Goal: Information Seeking & Learning: Learn about a topic

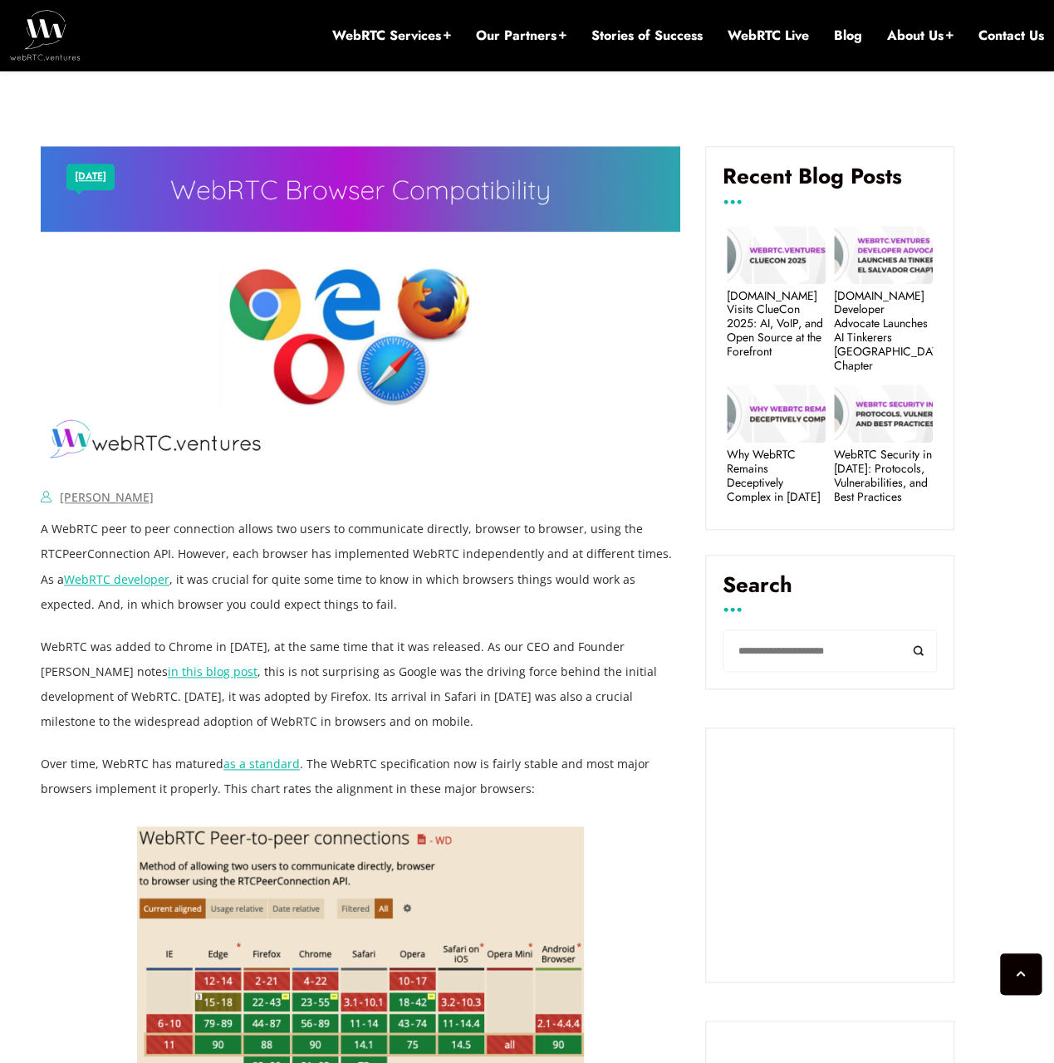
scroll to position [470, 0]
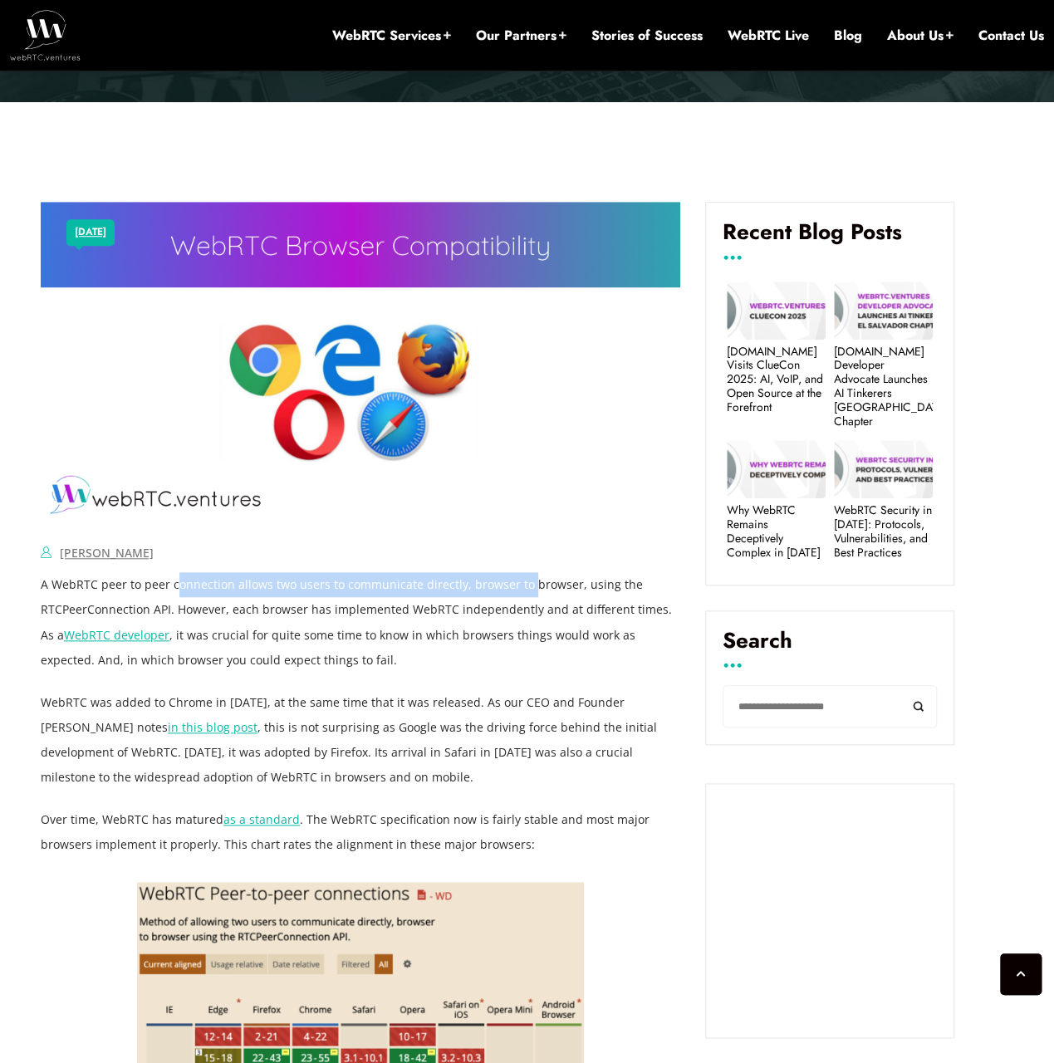
drag, startPoint x: 178, startPoint y: 588, endPoint x: 524, endPoint y: 579, distance: 346.3
click at [524, 579] on p "A WebRTC peer to peer connection allows two users to communicate directly, brow…" at bounding box center [360, 622] width 639 height 100
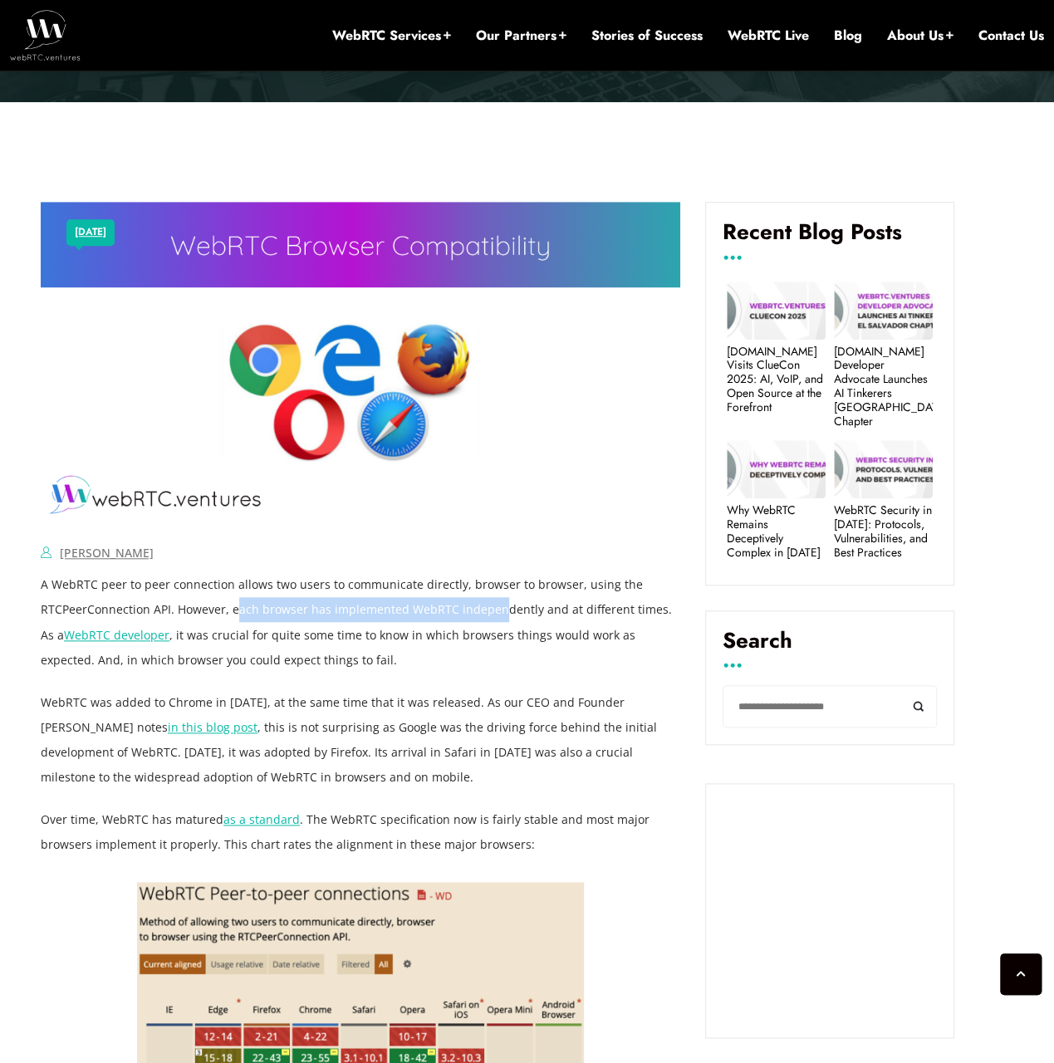
drag, startPoint x: 232, startPoint y: 613, endPoint x: 496, endPoint y: 606, distance: 263.3
click at [496, 606] on p "A WebRTC peer to peer connection allows two users to communicate directly, brow…" at bounding box center [360, 622] width 639 height 100
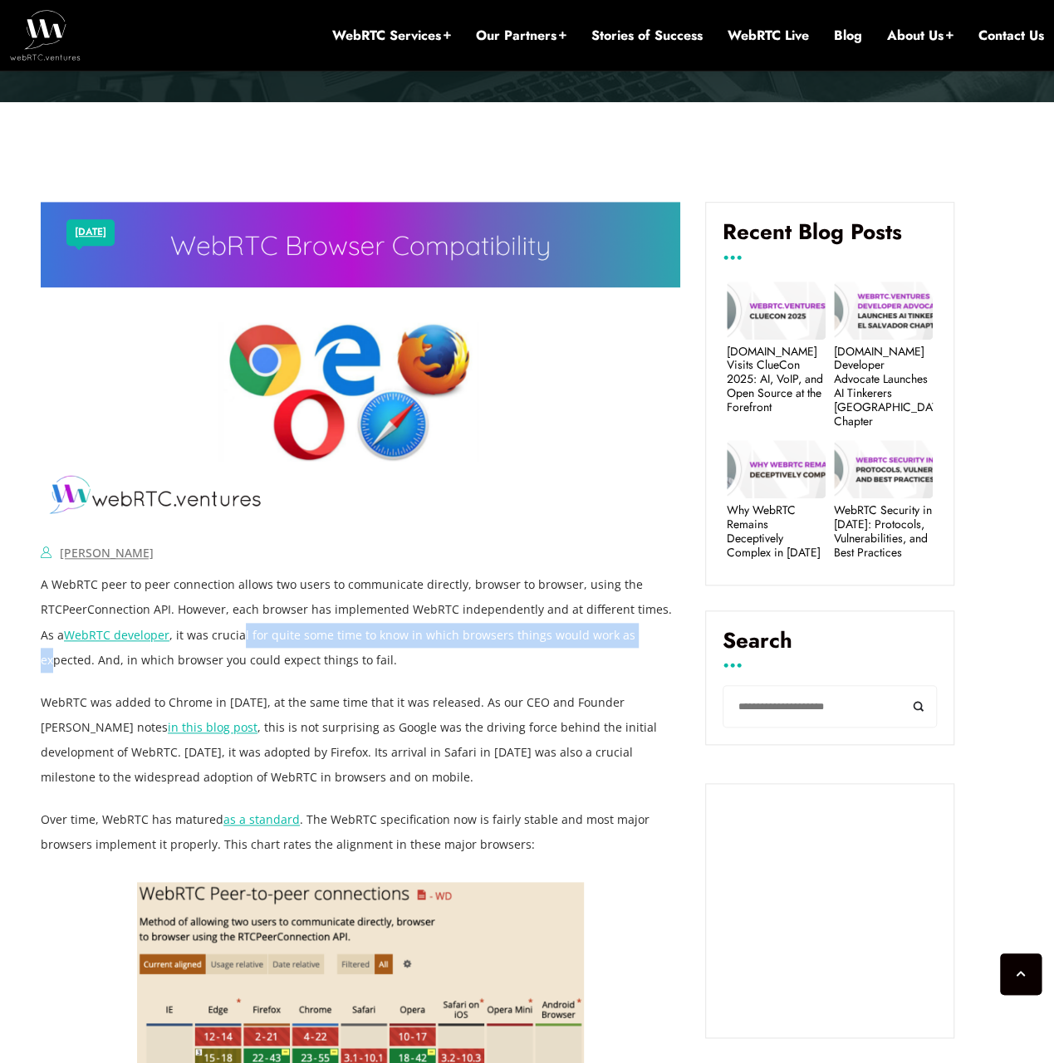
drag, startPoint x: 217, startPoint y: 644, endPoint x: 606, endPoint y: 643, distance: 389.4
click at [606, 643] on p "A WebRTC peer to peer connection allows two users to communicate directly, brow…" at bounding box center [360, 622] width 639 height 100
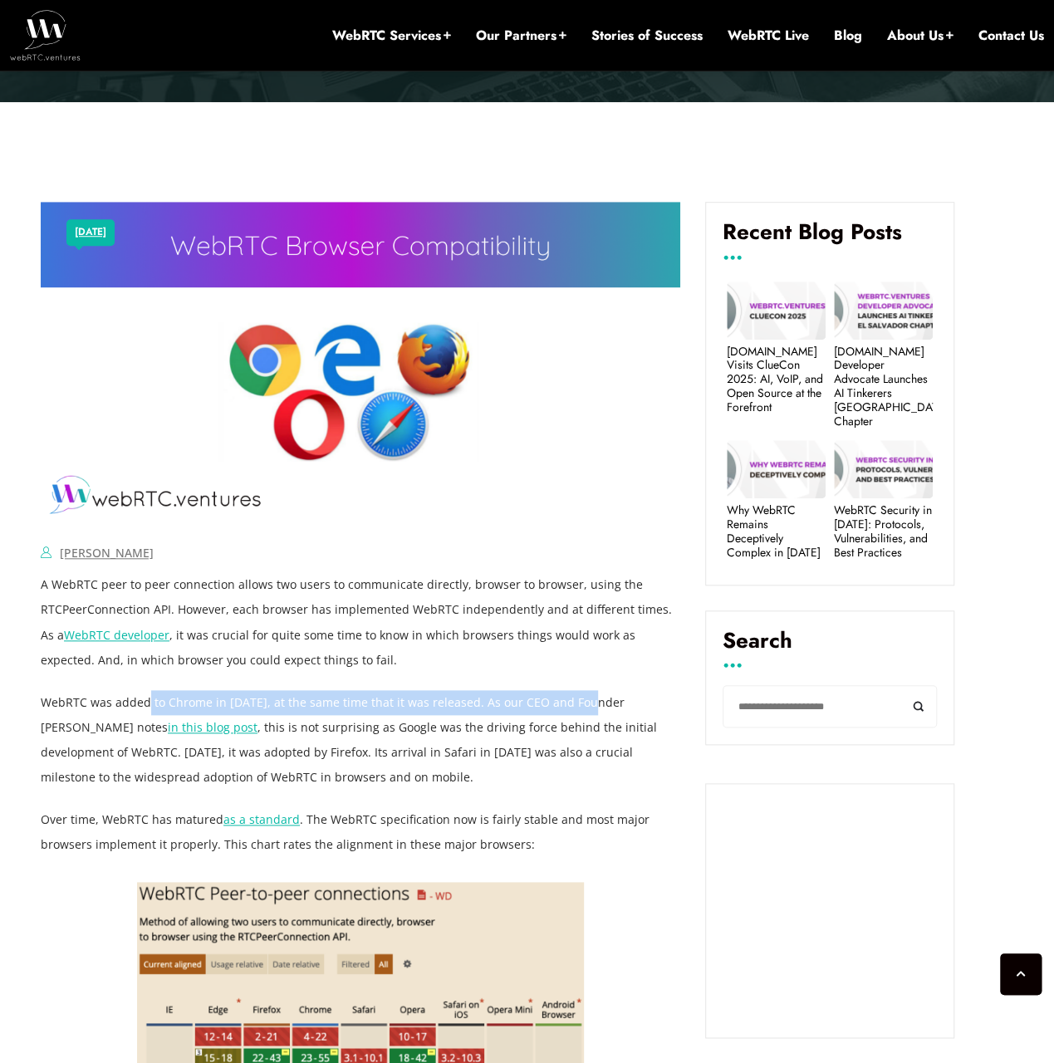
drag, startPoint x: 144, startPoint y: 695, endPoint x: 586, endPoint y: 677, distance: 442.0
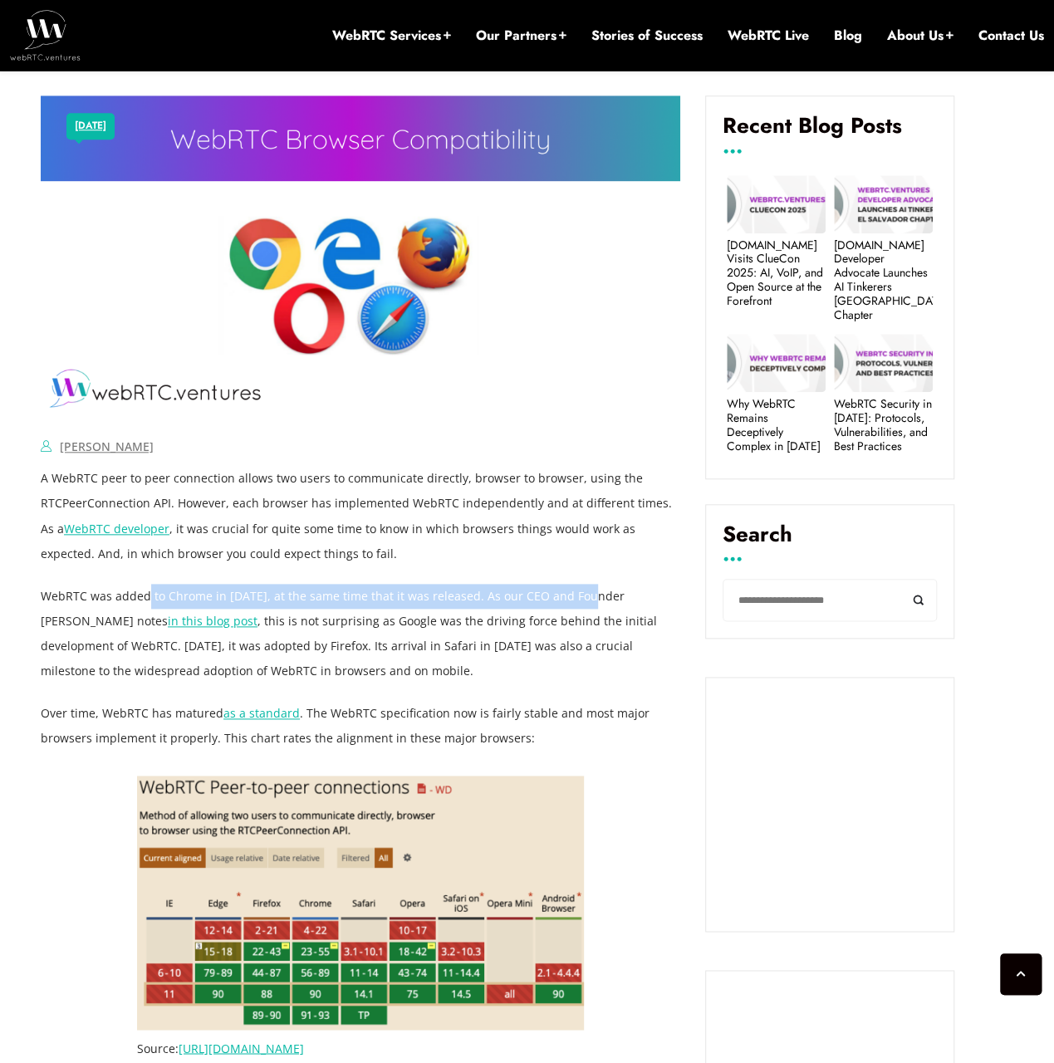
scroll to position [581, 0]
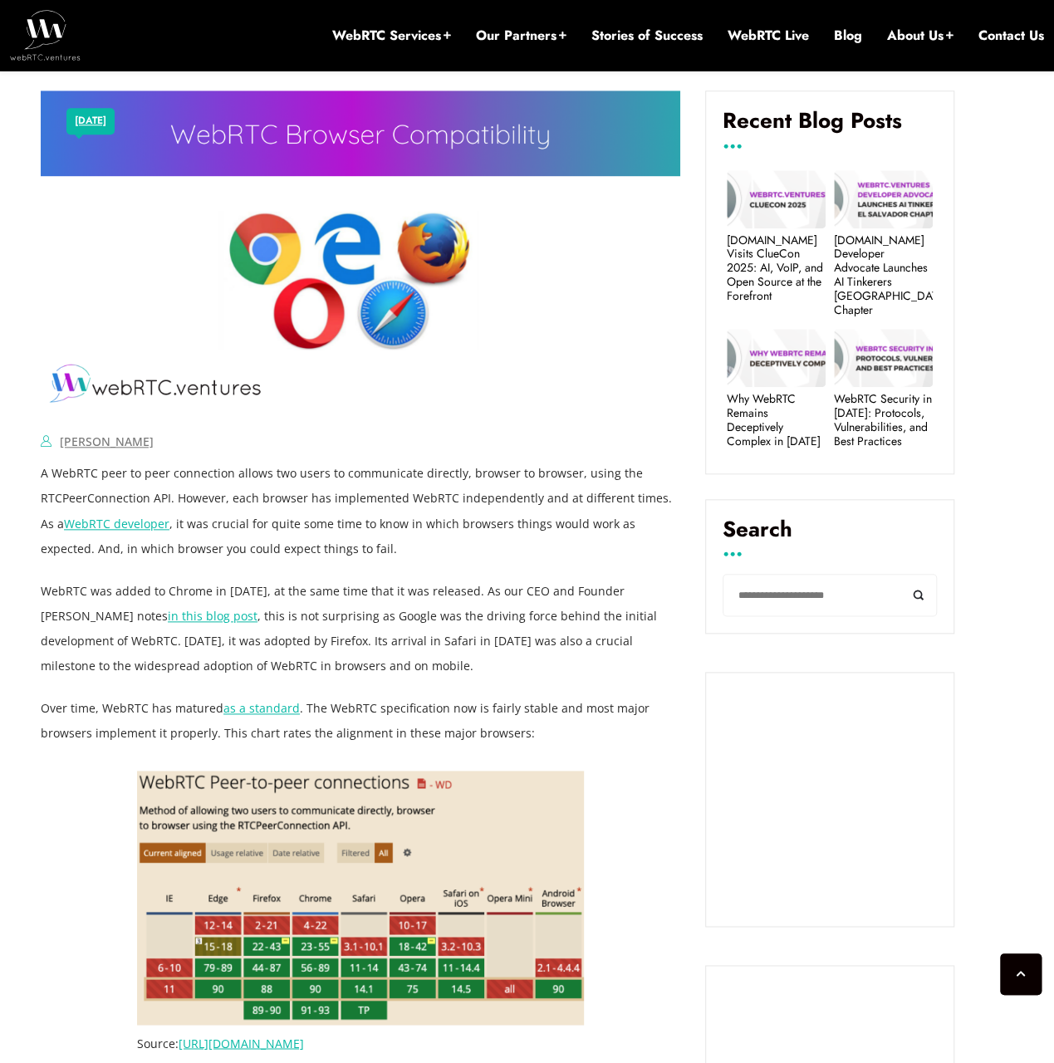
click at [277, 609] on p "WebRTC was added to Chrome in [DATE], at the same time that it was released. As…" at bounding box center [360, 629] width 639 height 100
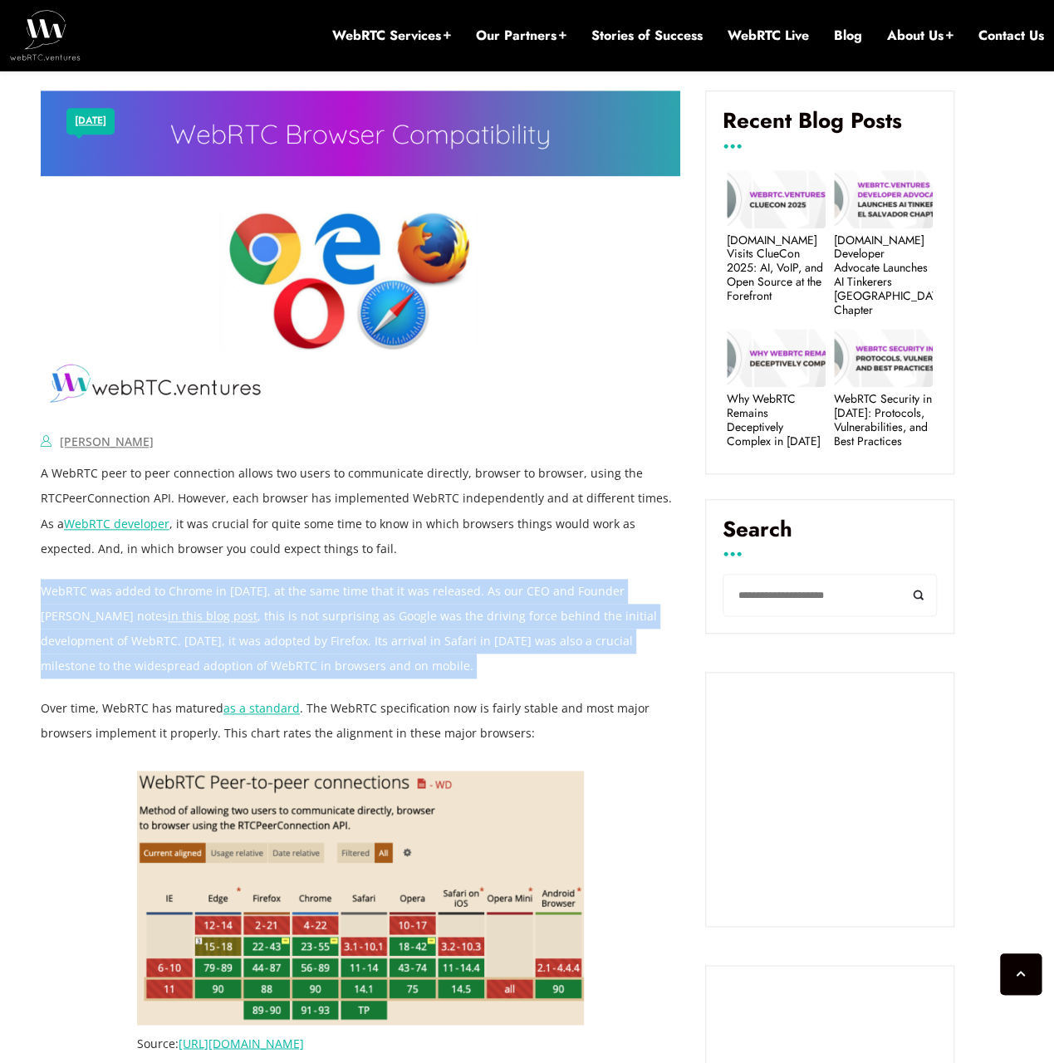
click at [277, 609] on p "WebRTC was added to Chrome in [DATE], at the same time that it was released. As…" at bounding box center [360, 629] width 639 height 100
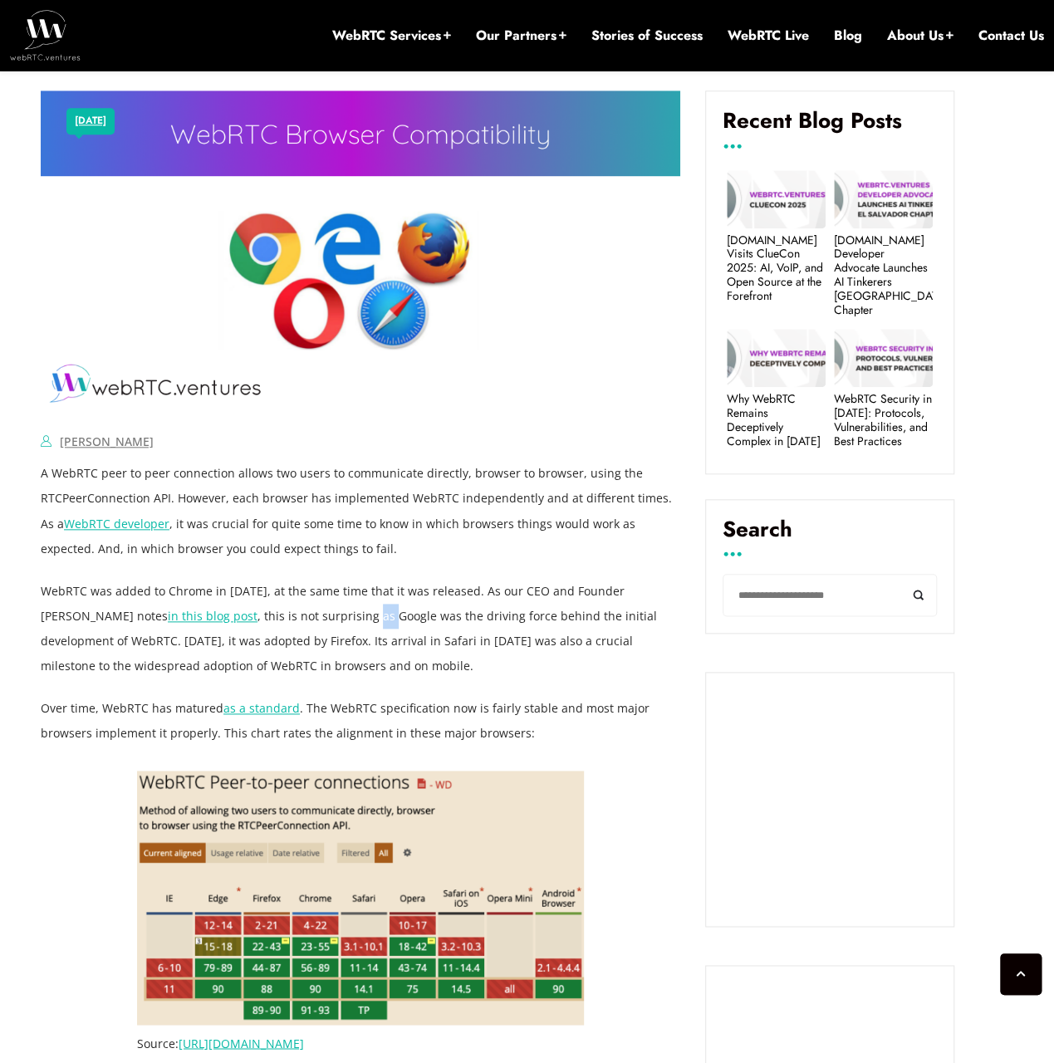
click at [277, 609] on p "WebRTC was added to Chrome in [DATE], at the same time that it was released. As…" at bounding box center [360, 629] width 639 height 100
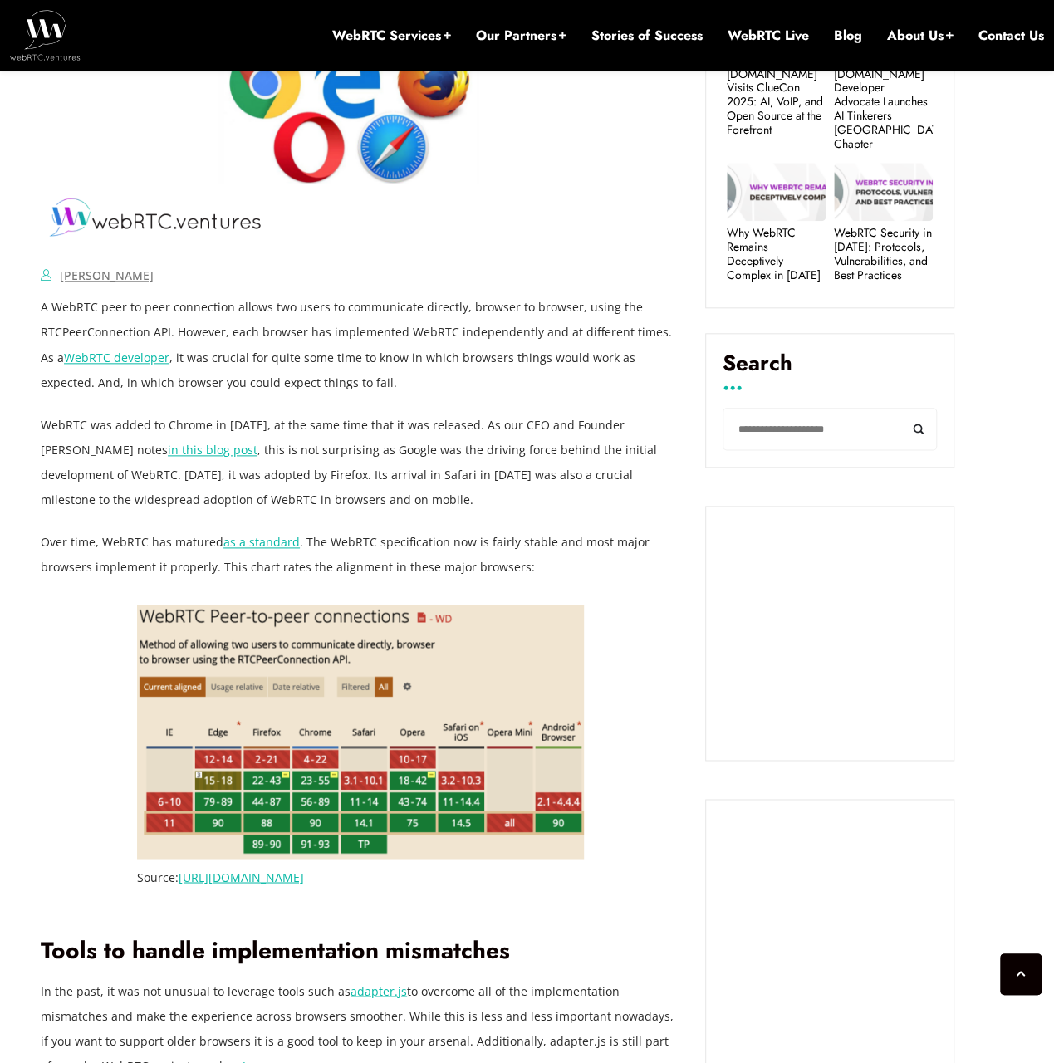
click at [353, 467] on p "WebRTC was added to Chrome in [DATE], at the same time that it was released. As…" at bounding box center [360, 463] width 639 height 100
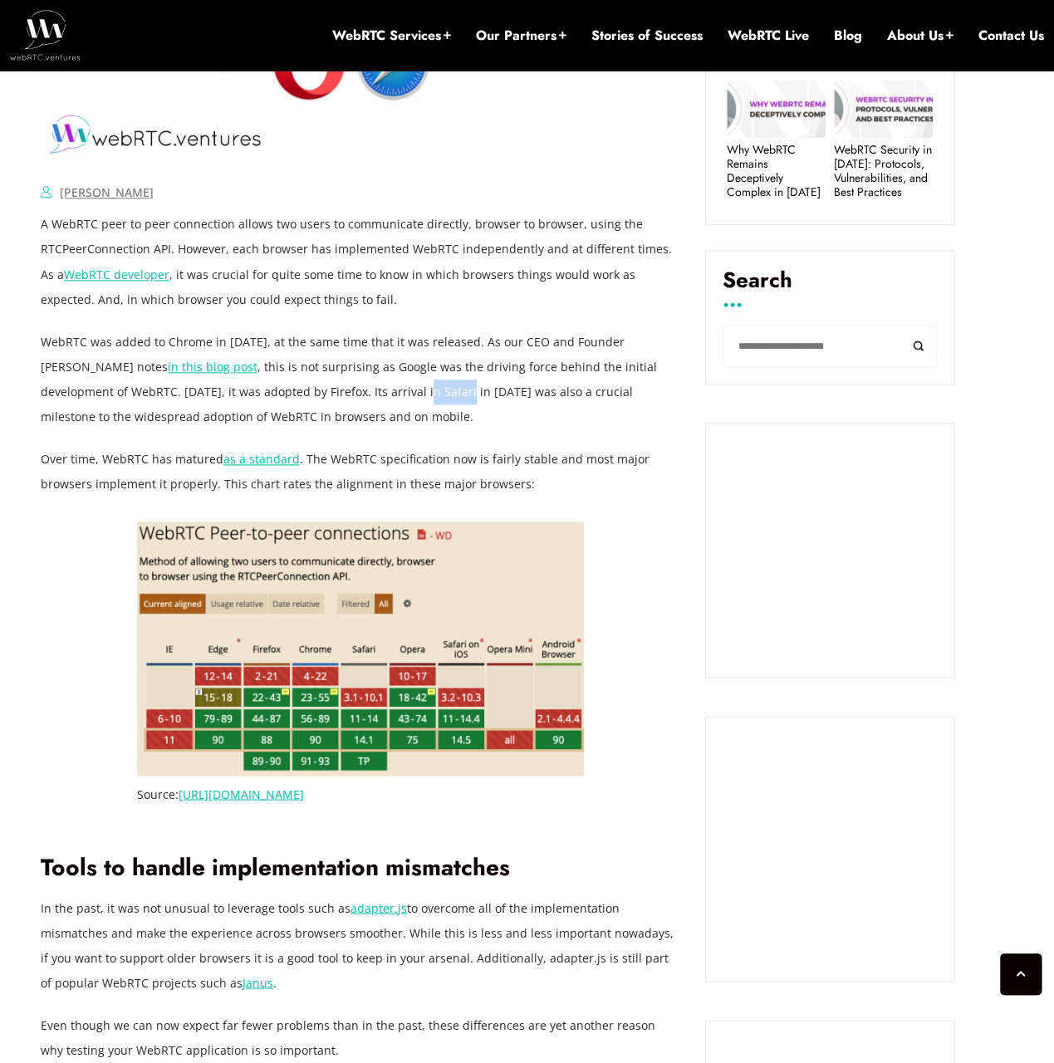
scroll to position [858, 0]
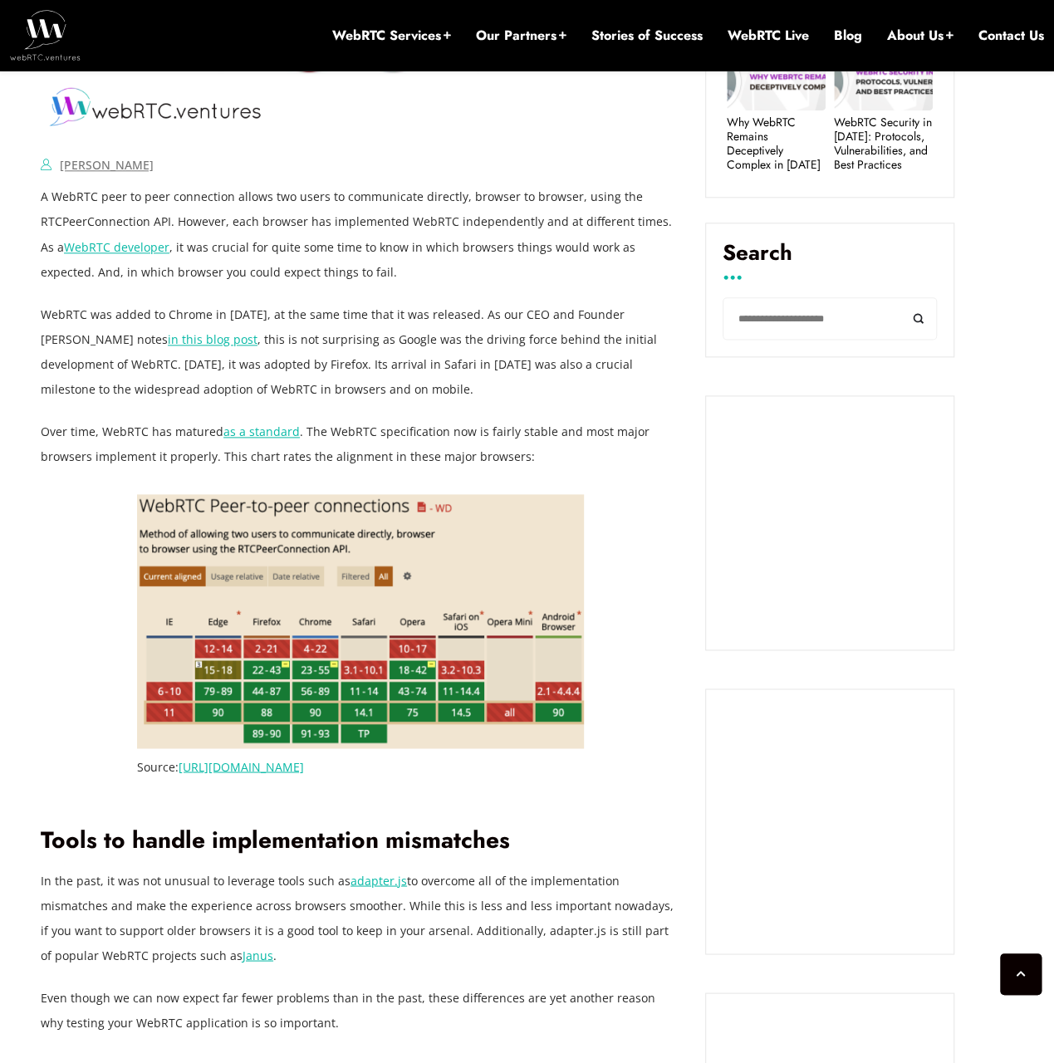
click at [68, 424] on p "Over time, WebRTC has matured as a standard . The WebRTC specification now is f…" at bounding box center [360, 444] width 639 height 50
click at [390, 428] on p "Over time, WebRTC has matured as a standard . The WebRTC specification now is f…" at bounding box center [360, 444] width 639 height 50
click at [330, 462] on p "Over time, WebRTC has matured as a standard . The WebRTC specification now is f…" at bounding box center [360, 444] width 639 height 50
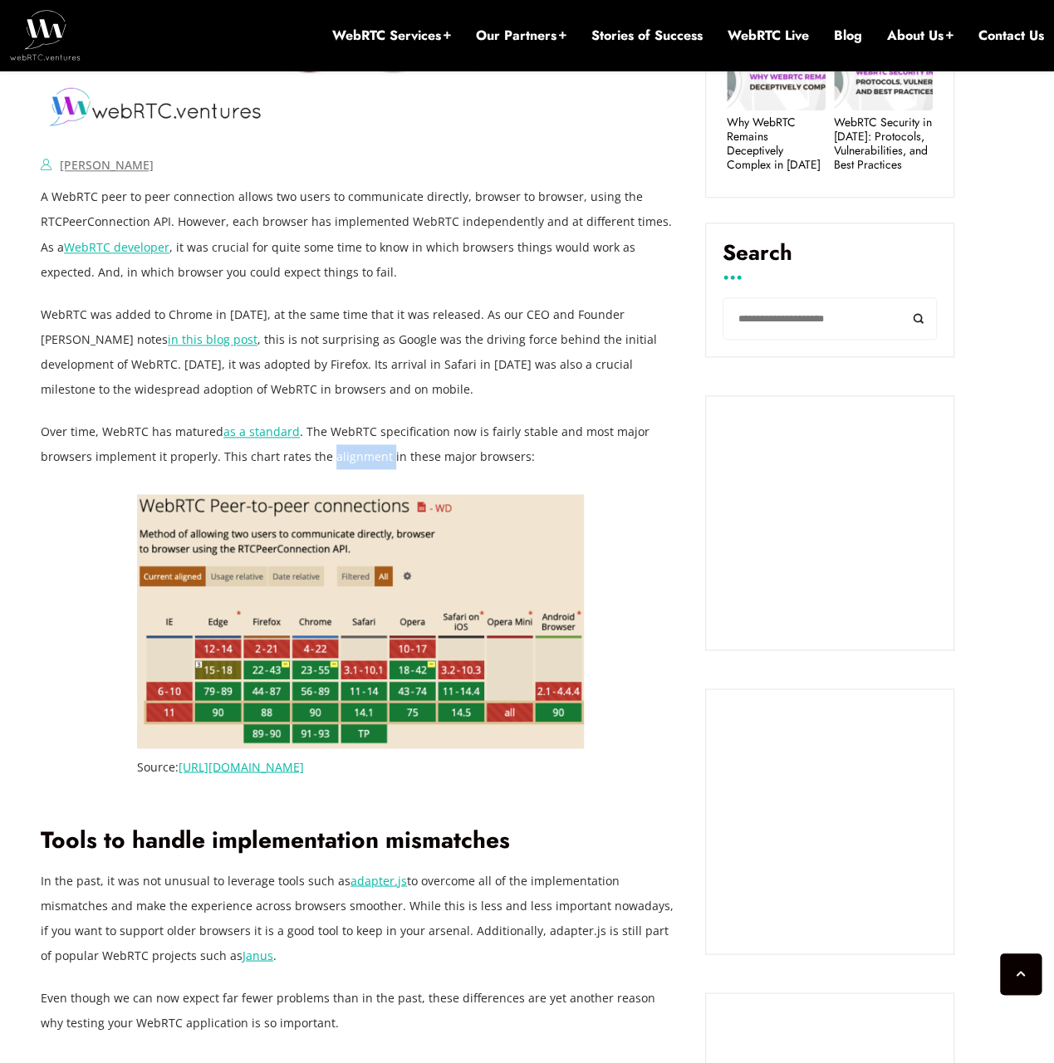
click at [330, 462] on p "Over time, WebRTC has matured as a standard . The WebRTC specification now is f…" at bounding box center [360, 444] width 639 height 50
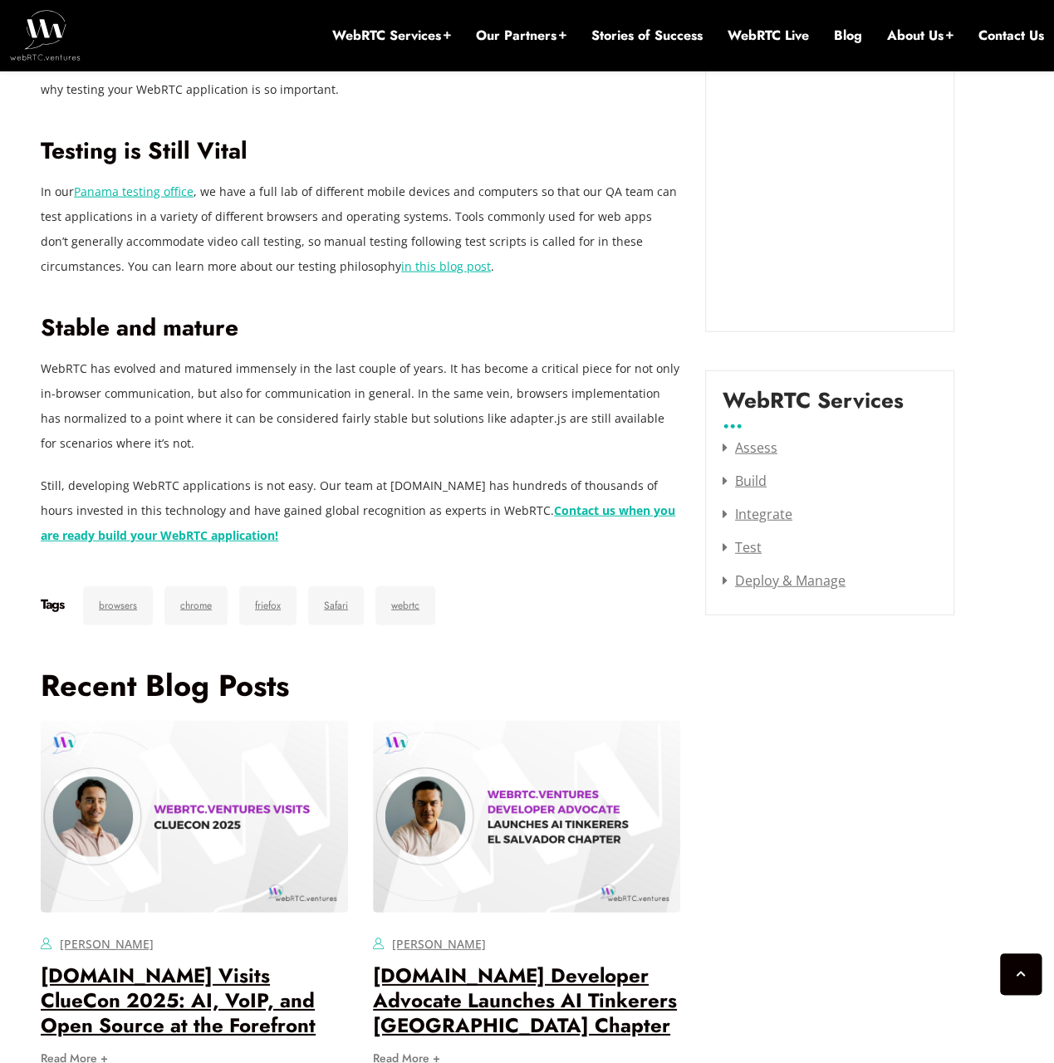
scroll to position [1854, 0]
